Goal: Navigation & Orientation: Understand site structure

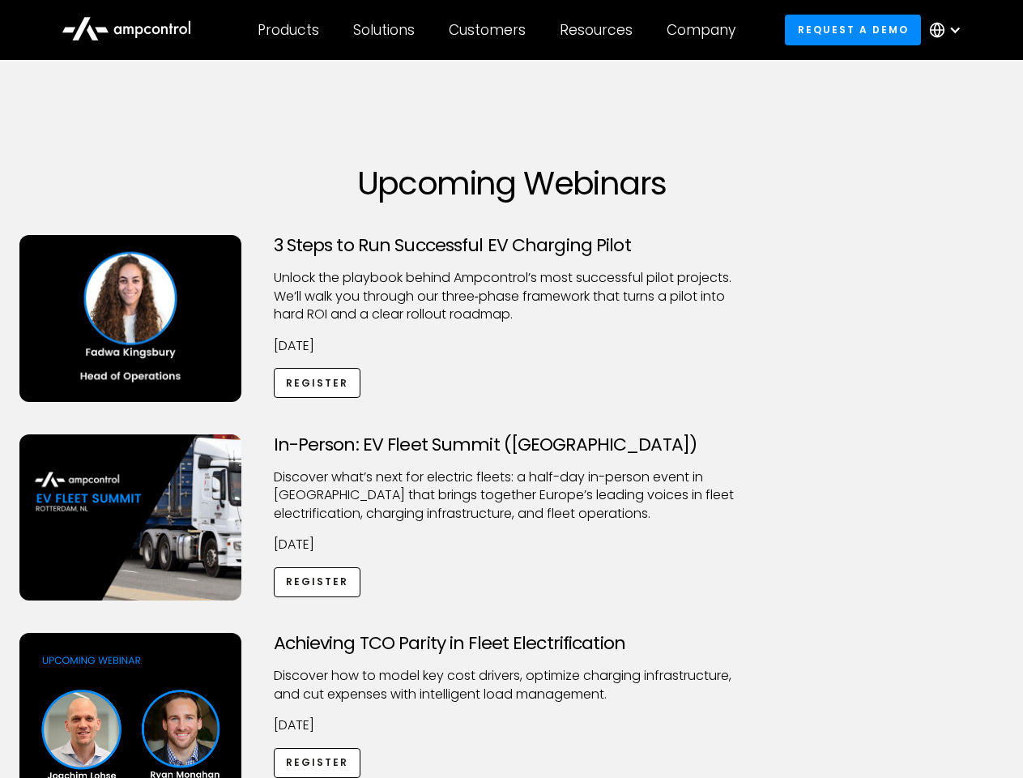
click at [498, 30] on div "Customers" at bounding box center [487, 30] width 77 height 18
click at [288, 30] on div "Products" at bounding box center [289, 30] width 62 height 18
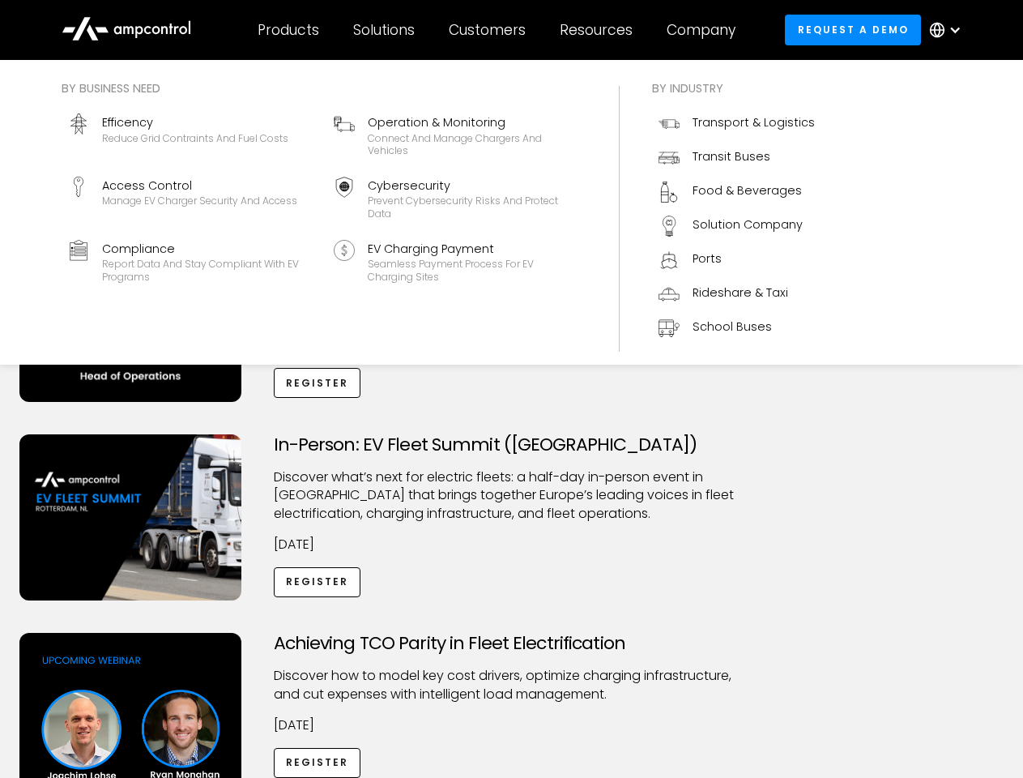
click at [385, 30] on div "Solutions" at bounding box center [384, 30] width 62 height 18
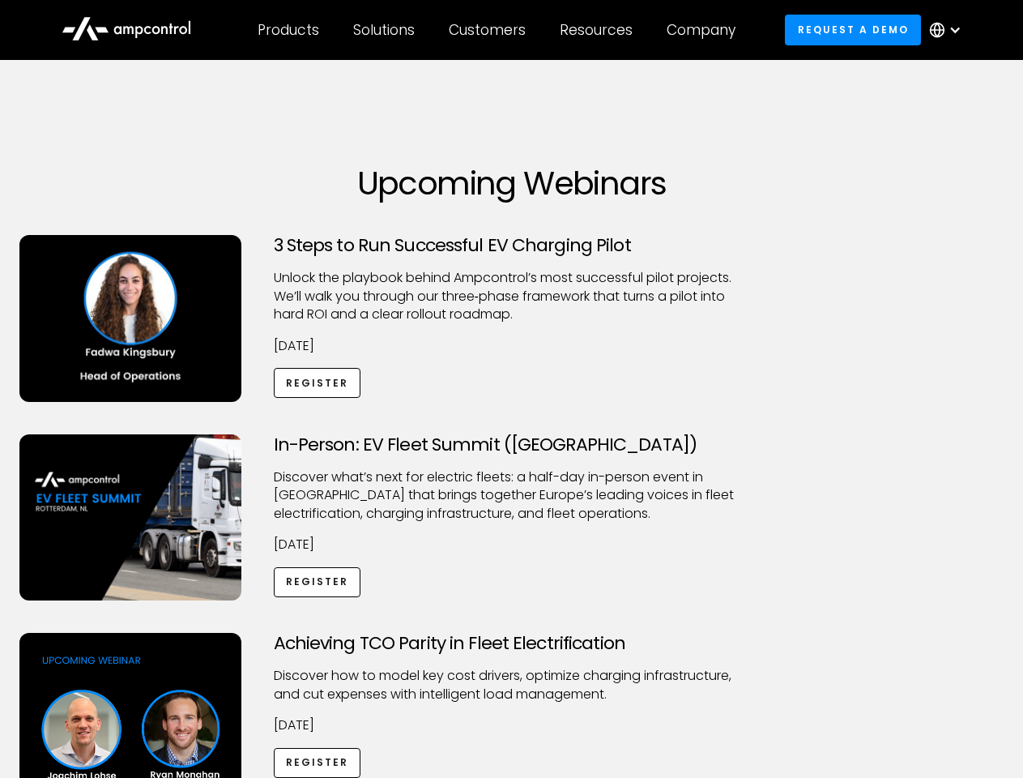
click at [490, 30] on div "Customers" at bounding box center [487, 30] width 77 height 18
click at [600, 30] on div "Resources" at bounding box center [596, 30] width 73 height 18
click at [707, 30] on div "Company" at bounding box center [701, 30] width 69 height 18
click at [950, 30] on div at bounding box center [955, 29] width 13 height 13
click at [498, 30] on div "Customers" at bounding box center [487, 30] width 77 height 18
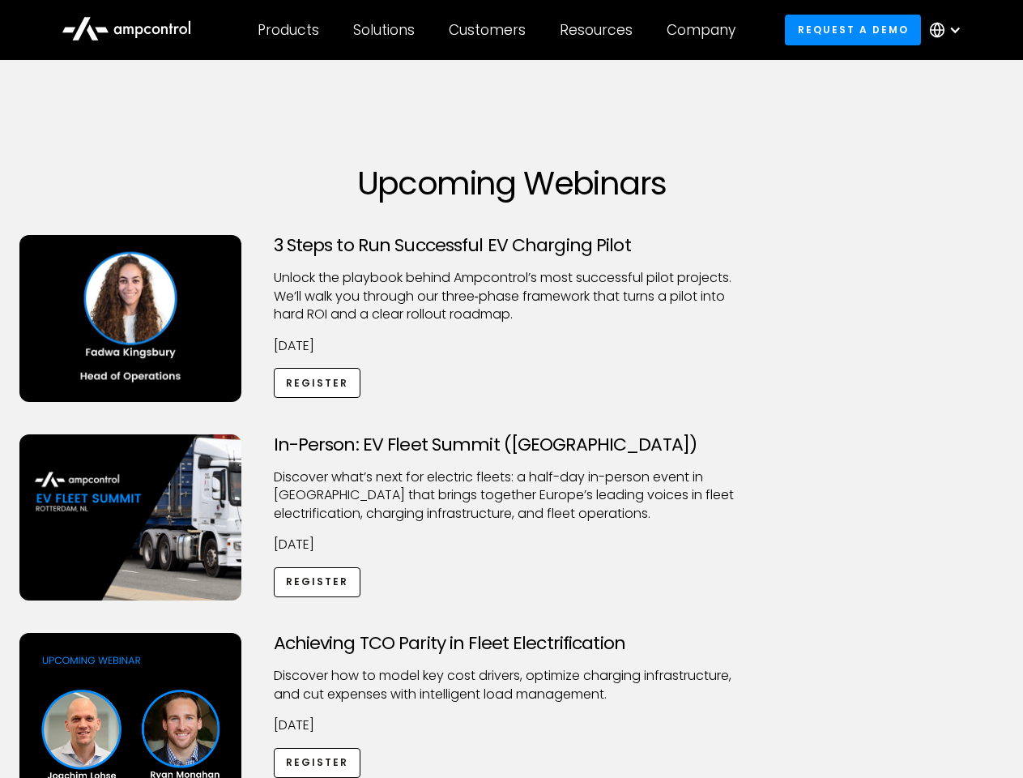
click at [288, 30] on div "Products" at bounding box center [289, 30] width 62 height 18
click at [385, 30] on div "Solutions" at bounding box center [384, 30] width 62 height 18
click at [490, 30] on div "Customers" at bounding box center [487, 30] width 77 height 18
click at [600, 30] on div "Resources" at bounding box center [596, 30] width 73 height 18
click at [707, 30] on div "Company" at bounding box center [701, 30] width 69 height 18
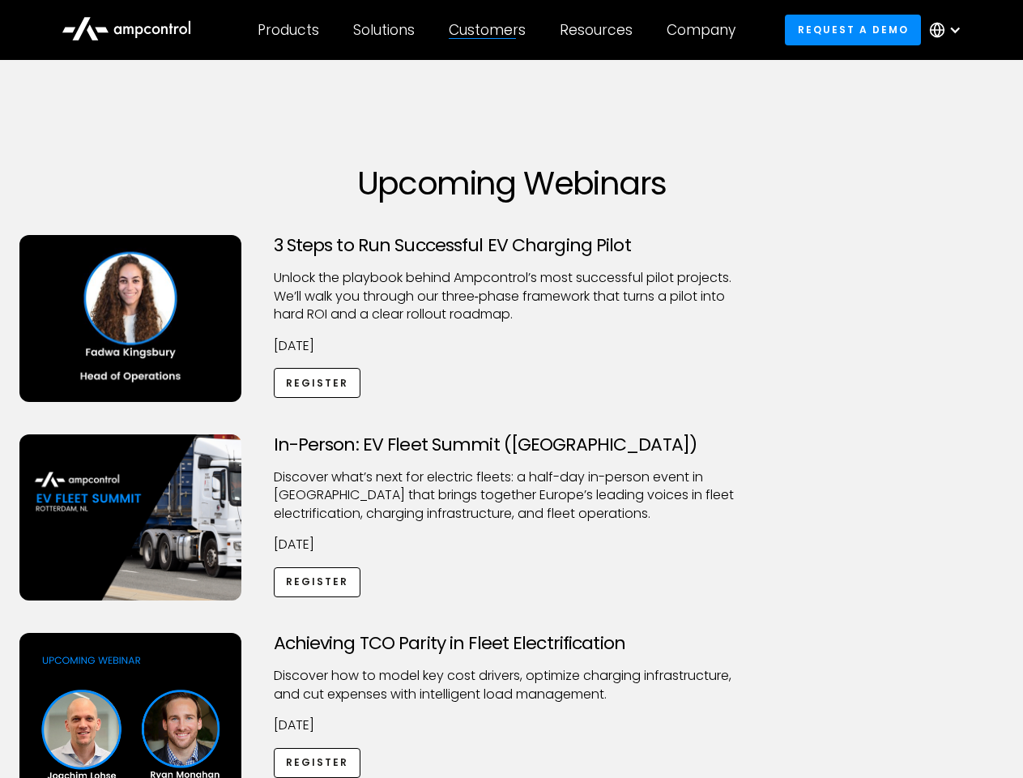
click at [950, 30] on div at bounding box center [955, 29] width 13 height 13
